Goal: Task Accomplishment & Management: Manage account settings

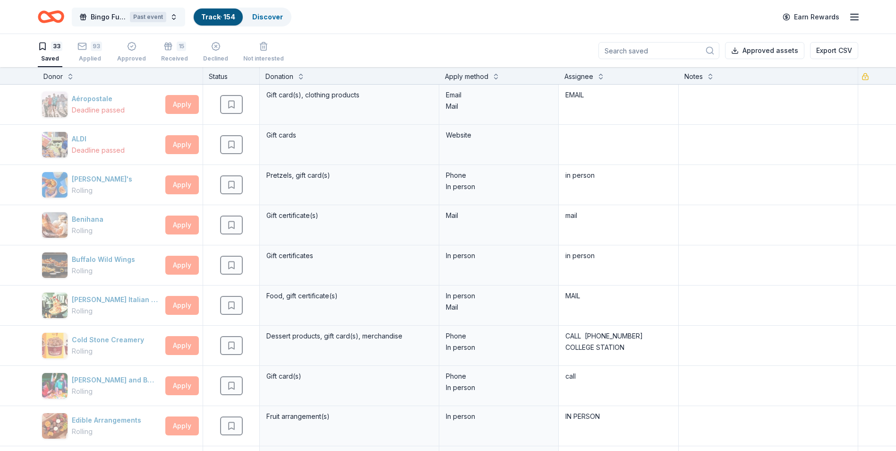
click at [153, 15] on div "Past event" at bounding box center [148, 17] width 36 height 10
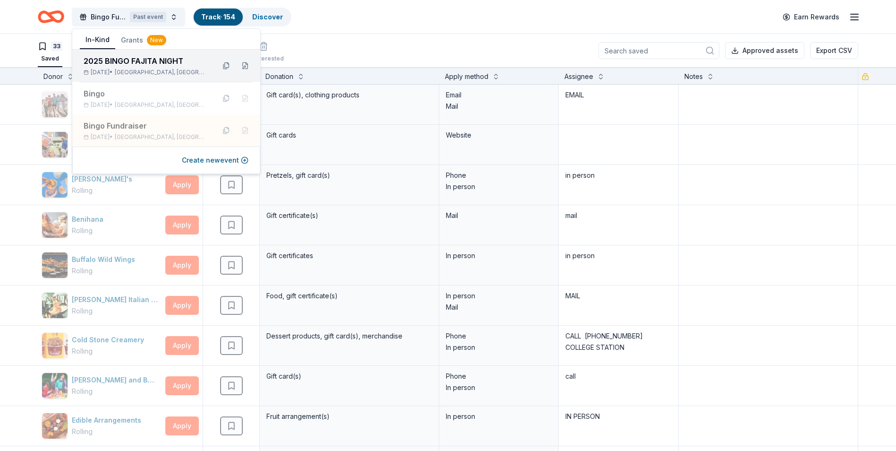
click at [132, 60] on div "2025 BINGO FAJITA NIGHT" at bounding box center [146, 60] width 124 height 11
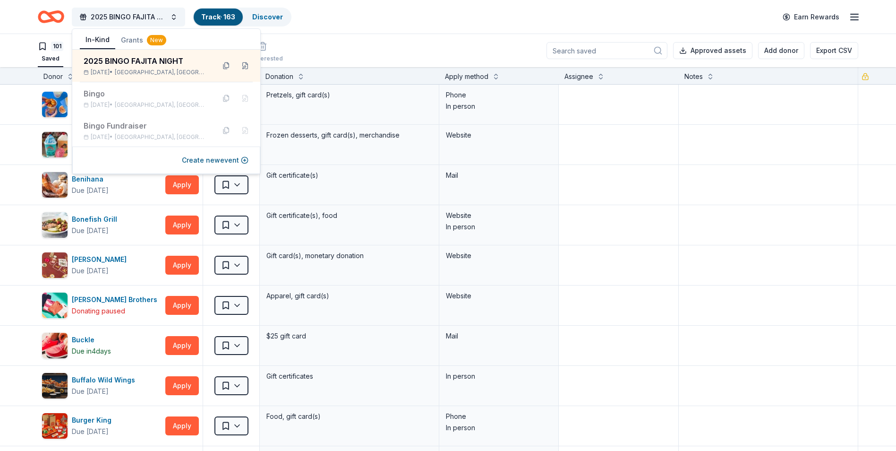
click at [370, 42] on div "101 Saved 51 Applied 9 Approved Received Declined Not interested Approved asset…" at bounding box center [448, 50] width 820 height 33
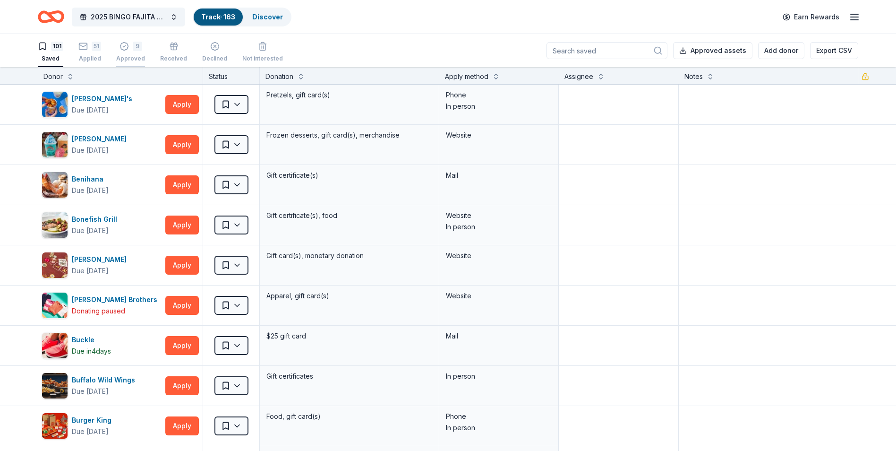
click at [121, 49] on icon "button" at bounding box center [124, 47] width 8 height 8
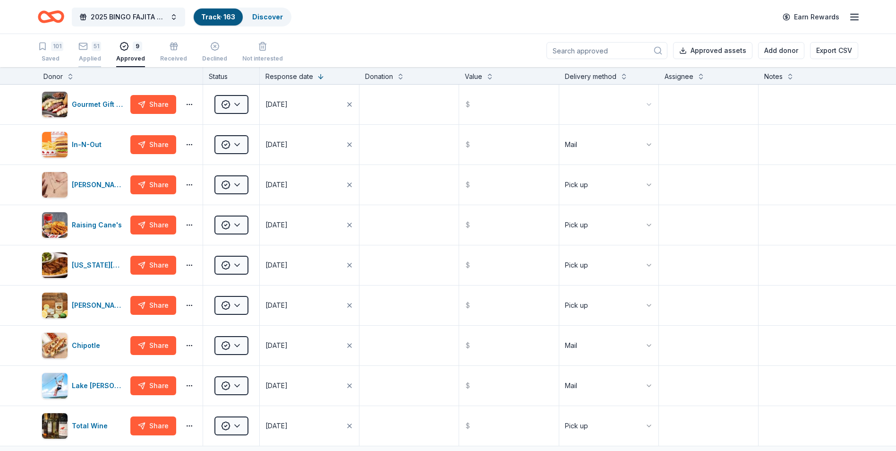
click at [94, 50] on div "51" at bounding box center [96, 46] width 9 height 9
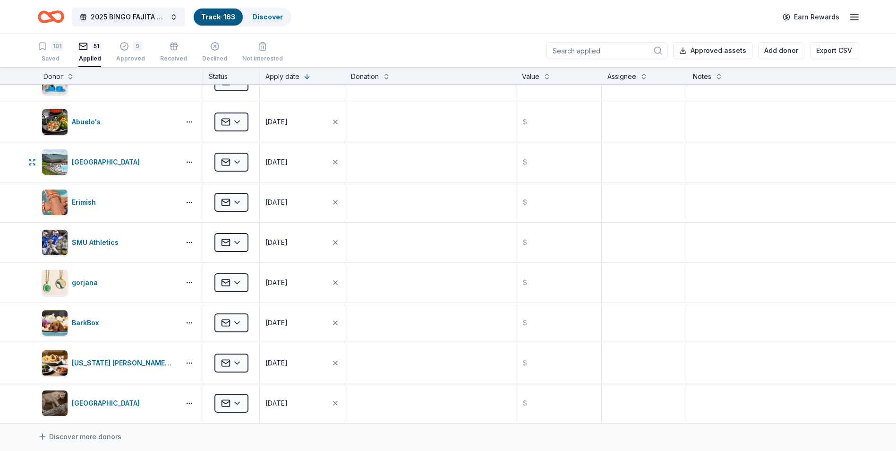
scroll to position [1795, 0]
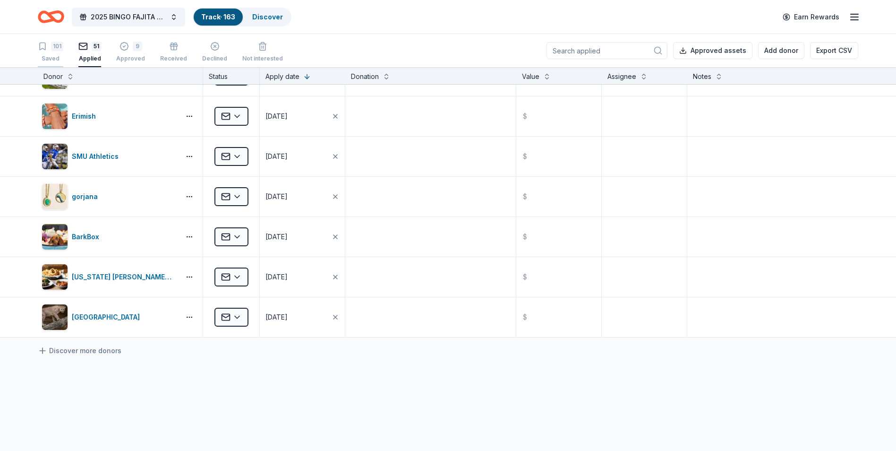
click at [55, 43] on div "101" at bounding box center [57, 46] width 12 height 9
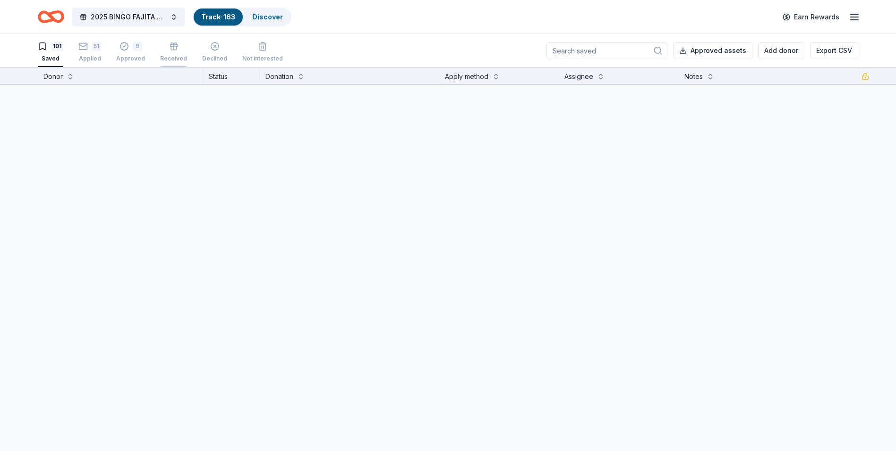
scroll to position [3817, 0]
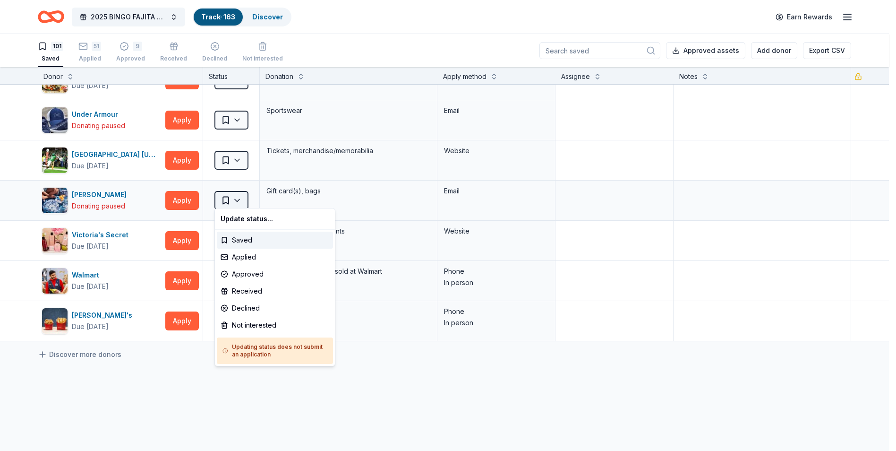
click at [233, 196] on html "2025 BINGO FAJITA NIGHT Track · 163 Discover Earn Rewards 101 Saved 51 Applied …" at bounding box center [448, 225] width 896 height 451
drag, startPoint x: 241, startPoint y: 325, endPoint x: 239, endPoint y: 318, distance: 7.8
click at [240, 323] on div "Not interested" at bounding box center [275, 324] width 116 height 17
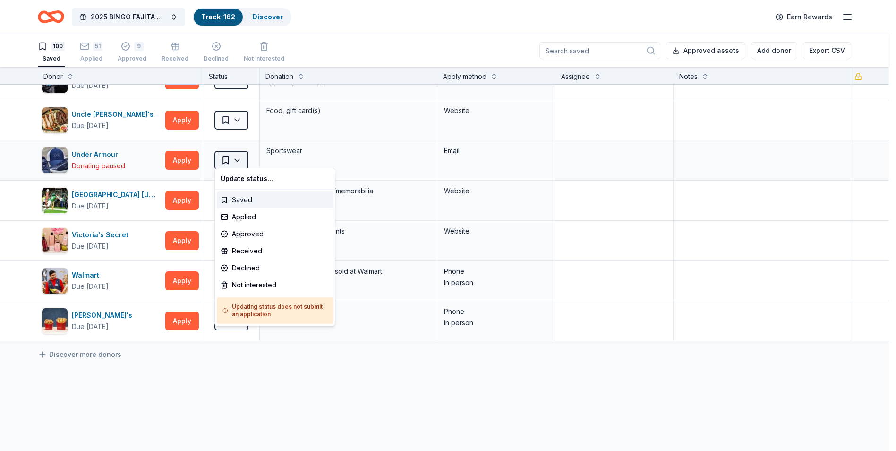
click at [238, 149] on html "2025 BINGO FAJITA NIGHT Track · 162 Discover Earn Rewards 100 Saved 51 Applied …" at bounding box center [448, 225] width 896 height 451
click at [241, 281] on div "Not interested" at bounding box center [275, 284] width 116 height 17
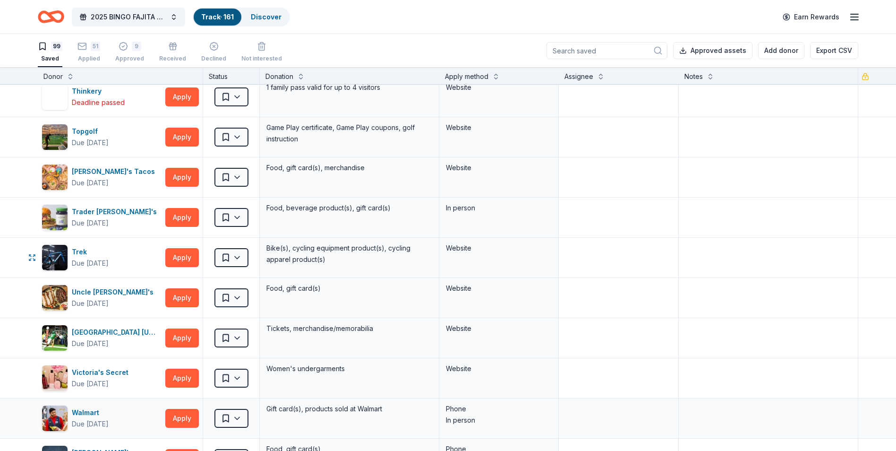
scroll to position [3595, 0]
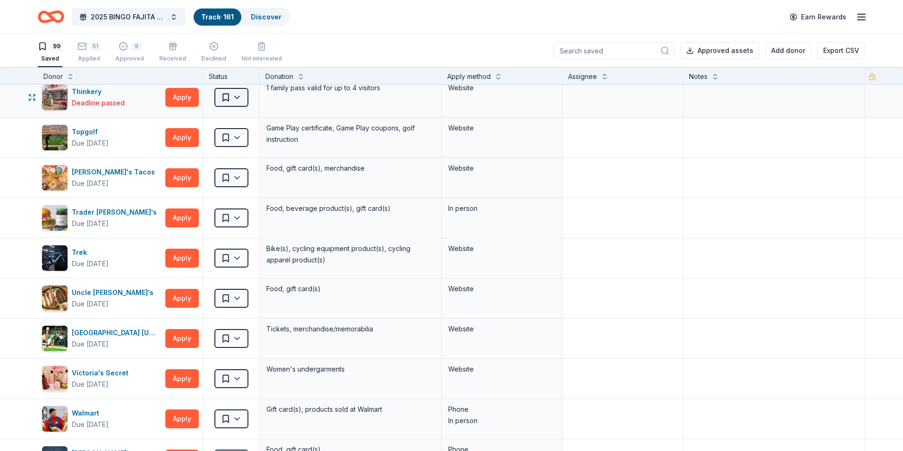
click at [235, 94] on html "2025 BINGO FAJITA NIGHT Track · 161 Discover Earn Rewards 99 Saved 51 Applied 9…" at bounding box center [451, 225] width 903 height 451
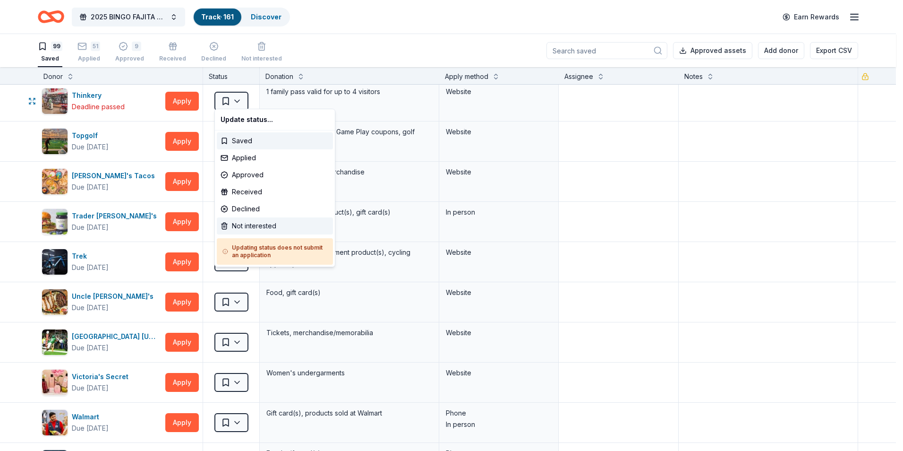
click at [243, 223] on div "Not interested" at bounding box center [275, 225] width 116 height 17
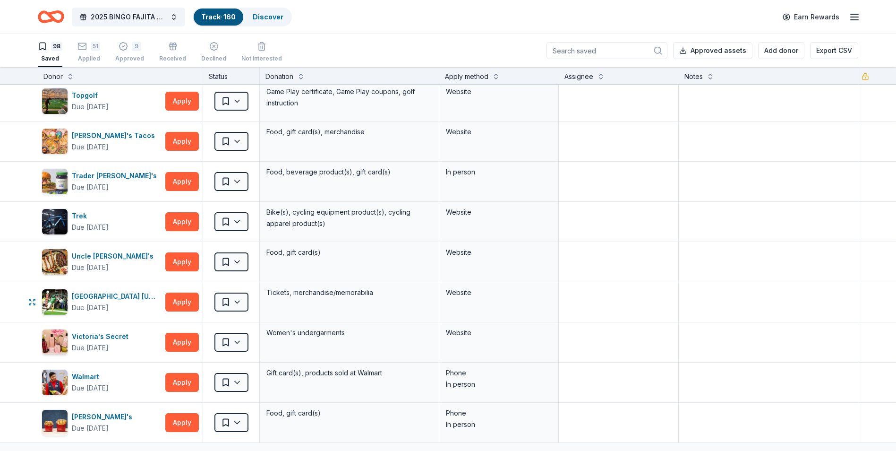
scroll to position [3500, 0]
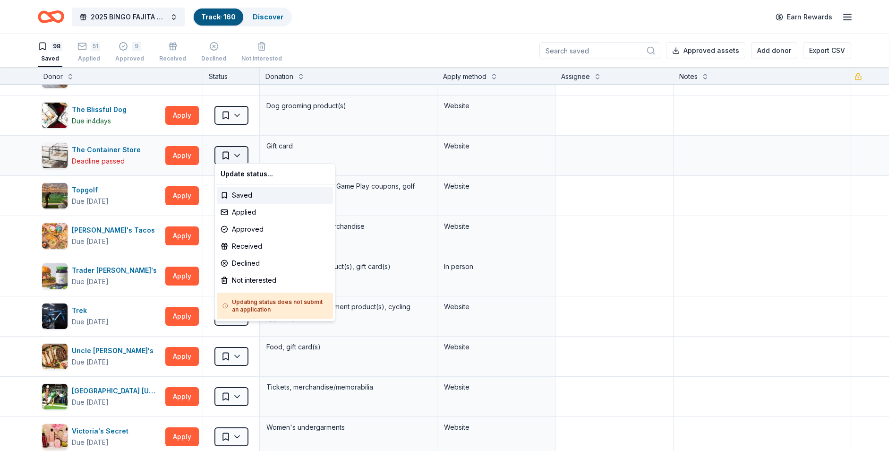
click at [242, 146] on html "2025 BINGO FAJITA NIGHT Track · 160 Discover Earn Rewards 98 Saved 51 Applied 9…" at bounding box center [448, 225] width 896 height 451
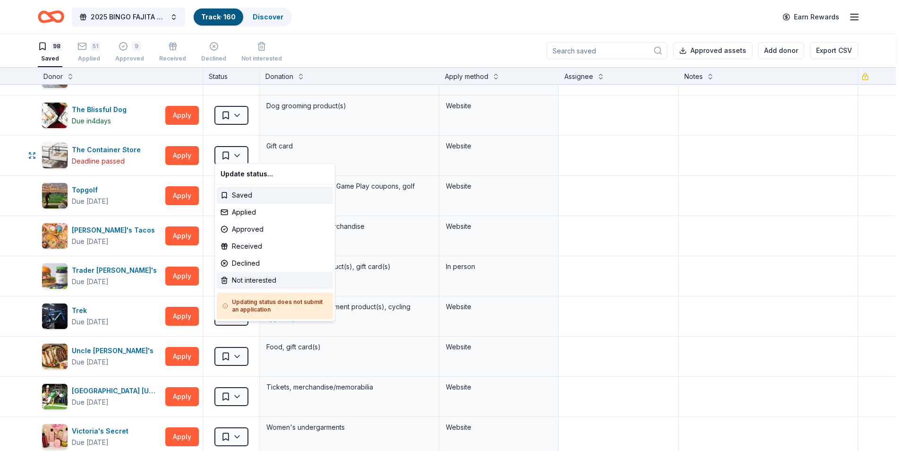
click at [250, 278] on div "Not interested" at bounding box center [275, 280] width 116 height 17
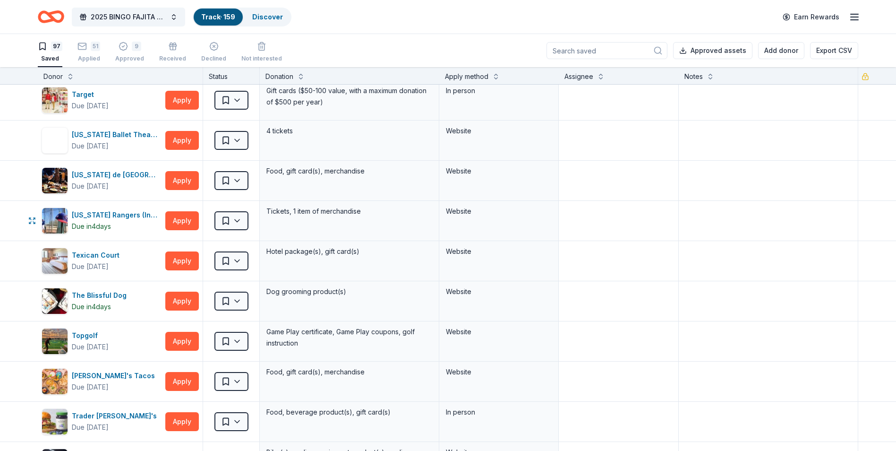
scroll to position [3311, 0]
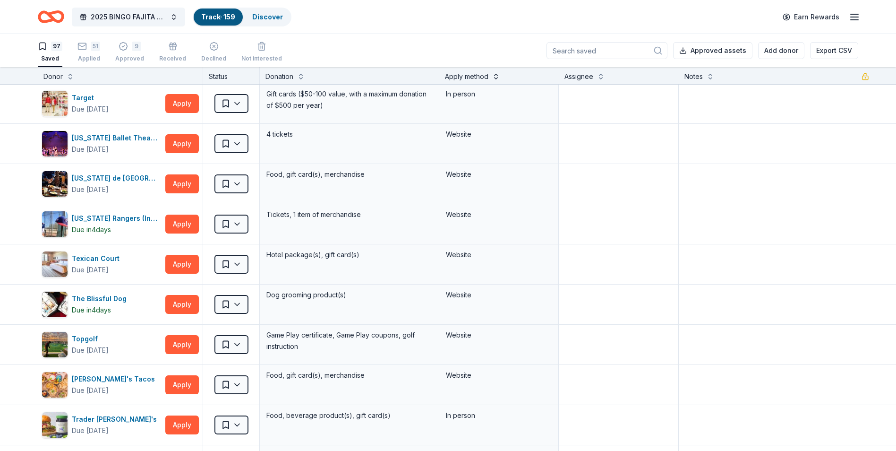
click at [495, 74] on button at bounding box center [496, 75] width 8 height 9
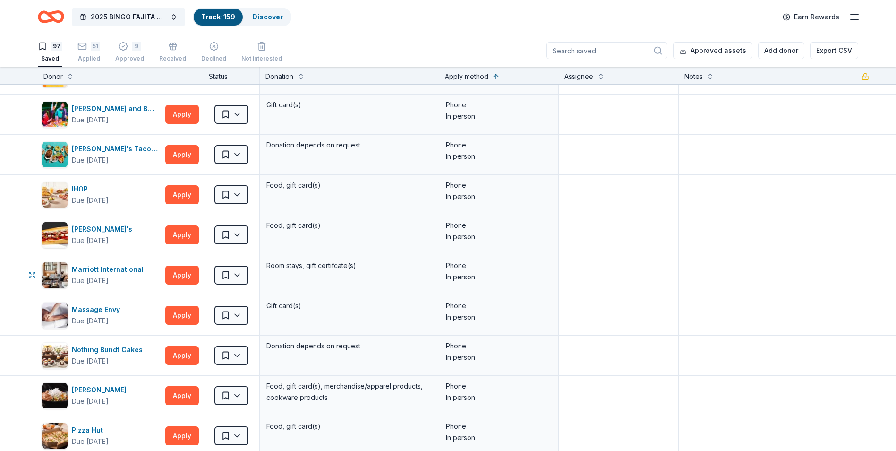
scroll to position [726, 0]
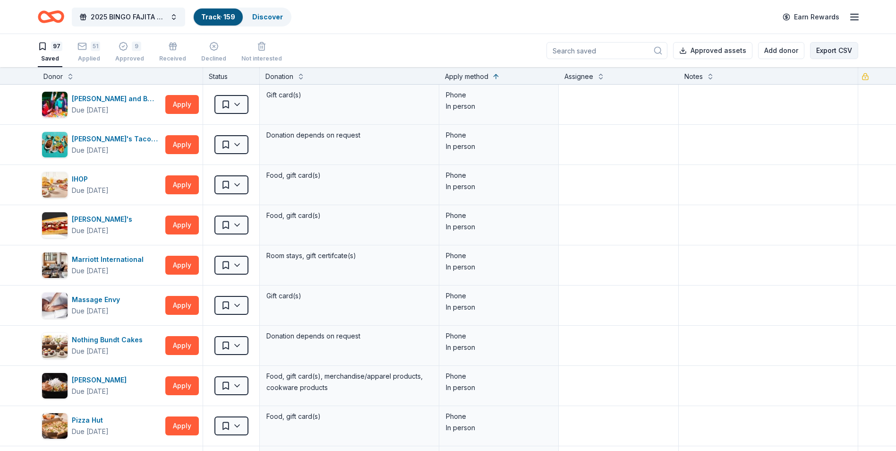
click at [840, 50] on button "Export CSV" at bounding box center [834, 50] width 48 height 17
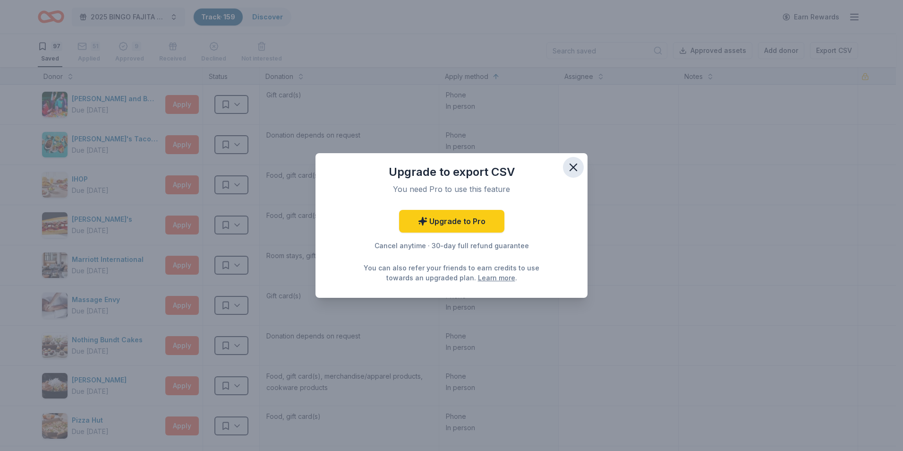
click at [570, 164] on icon "button" at bounding box center [573, 167] width 13 height 13
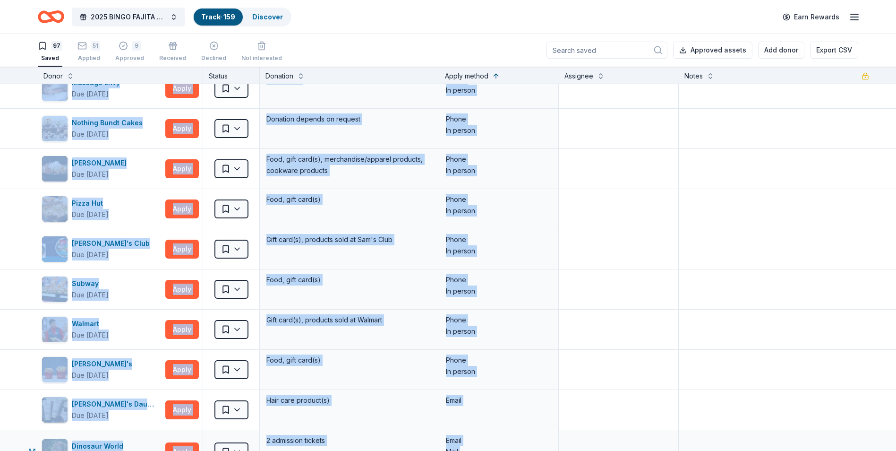
scroll to position [979, 0]
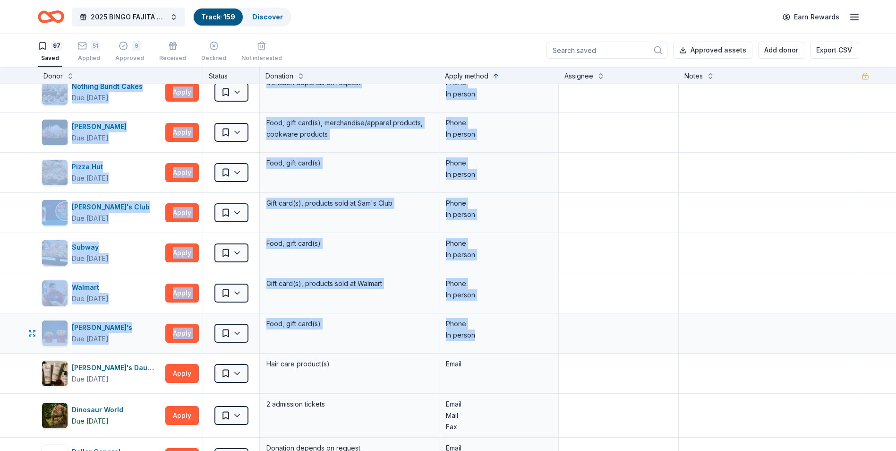
drag, startPoint x: 33, startPoint y: 134, endPoint x: 485, endPoint y: 334, distance: 494.3
drag, startPoint x: 485, startPoint y: 334, endPoint x: 408, endPoint y: 255, distance: 109.9
copy div "Buffalo Wild Wings Due [DATE] Apply Saved Gift certificates In person Carrabba'…"
